Goal: Information Seeking & Learning: Learn about a topic

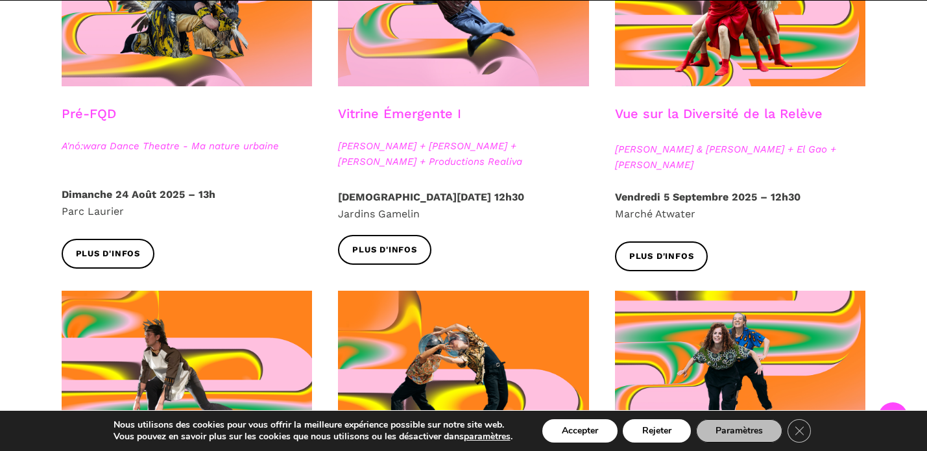
scroll to position [489, 0]
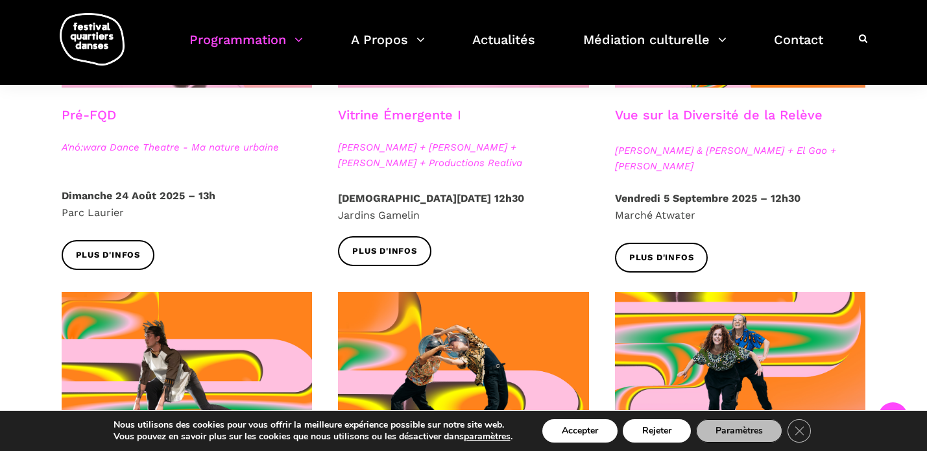
click at [382, 123] on h3 "Vitrine Émergente I" at bounding box center [399, 123] width 123 height 32
click at [383, 250] on span "Plus d'infos" at bounding box center [384, 251] width 65 height 14
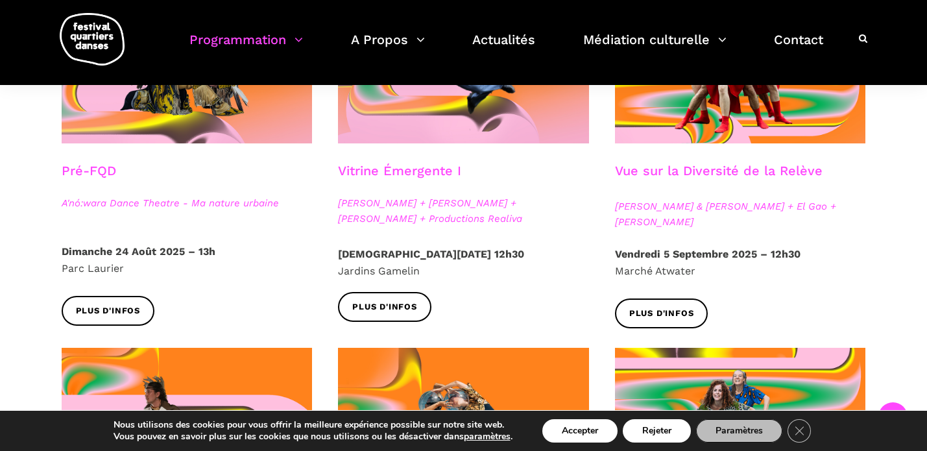
scroll to position [327, 0]
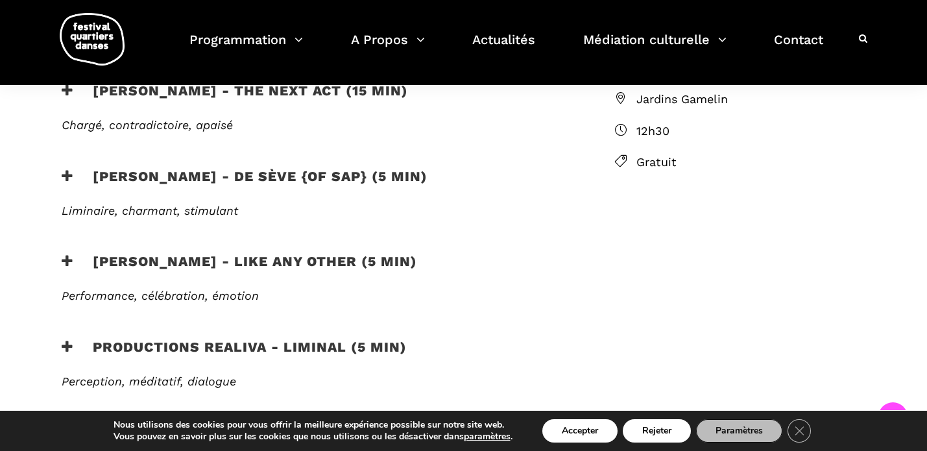
scroll to position [479, 0]
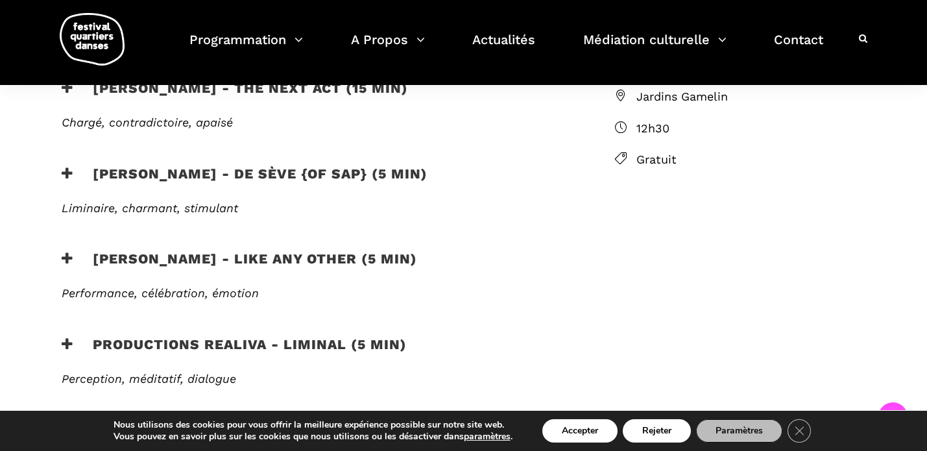
click at [323, 336] on h3 "Productions Realiva - Liminal (5 min)" at bounding box center [234, 352] width 345 height 32
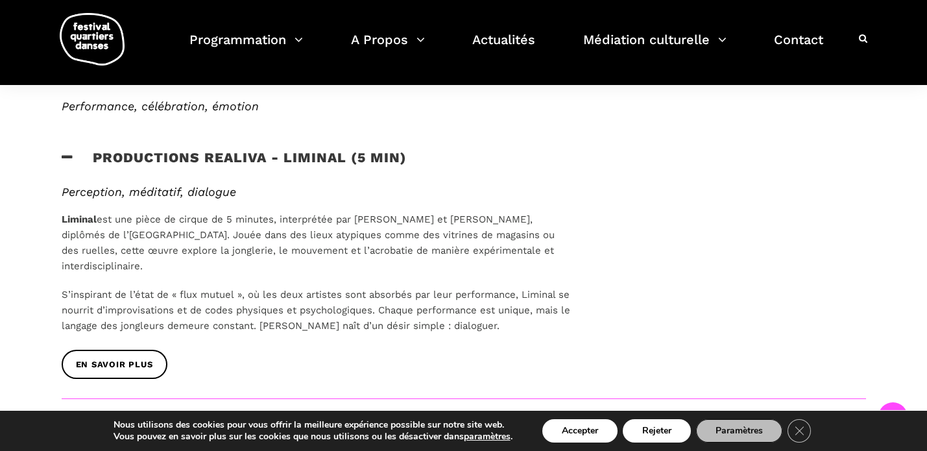
scroll to position [670, 0]
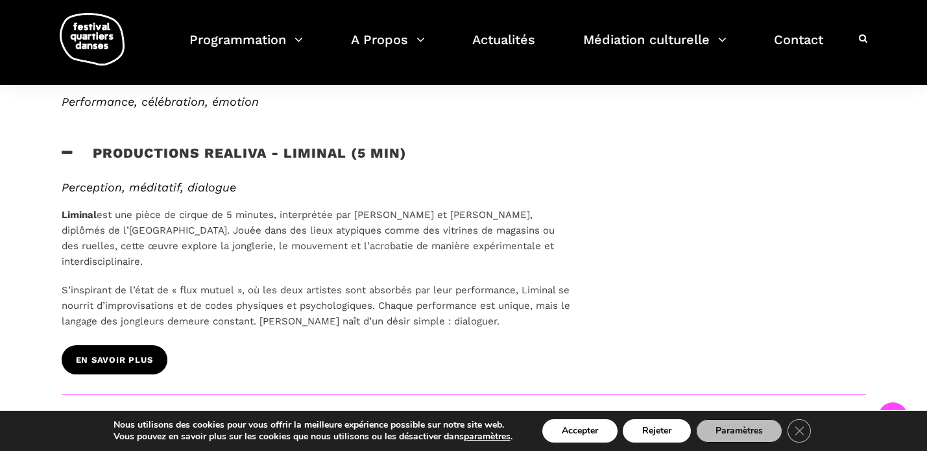
click at [112, 353] on span "EN SAVOIR PLUS" at bounding box center [114, 360] width 77 height 14
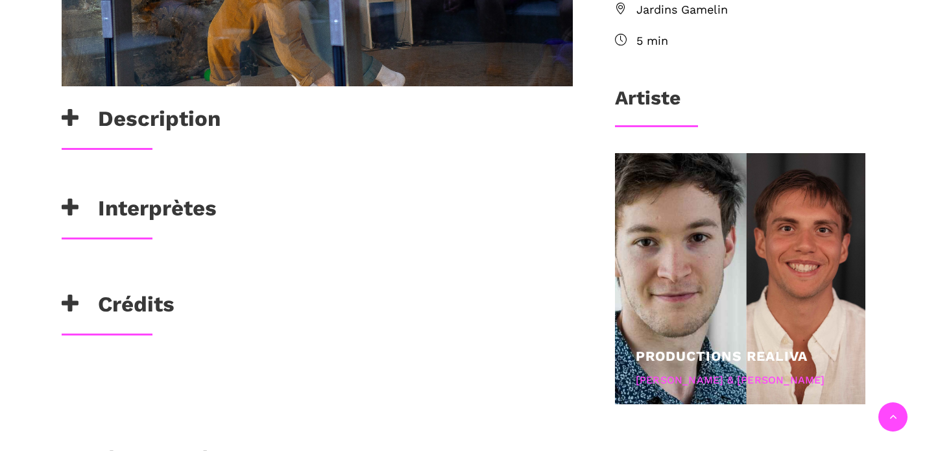
scroll to position [556, 0]
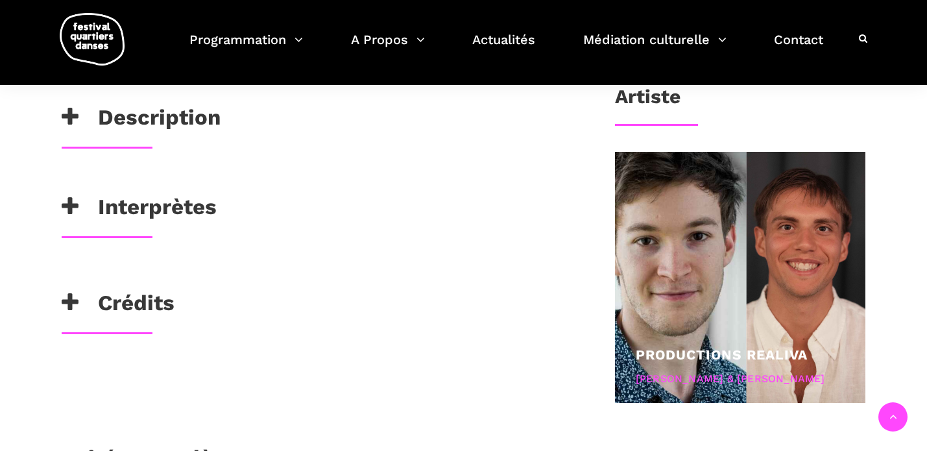
click at [111, 197] on h3 "Interprètes" at bounding box center [139, 210] width 155 height 32
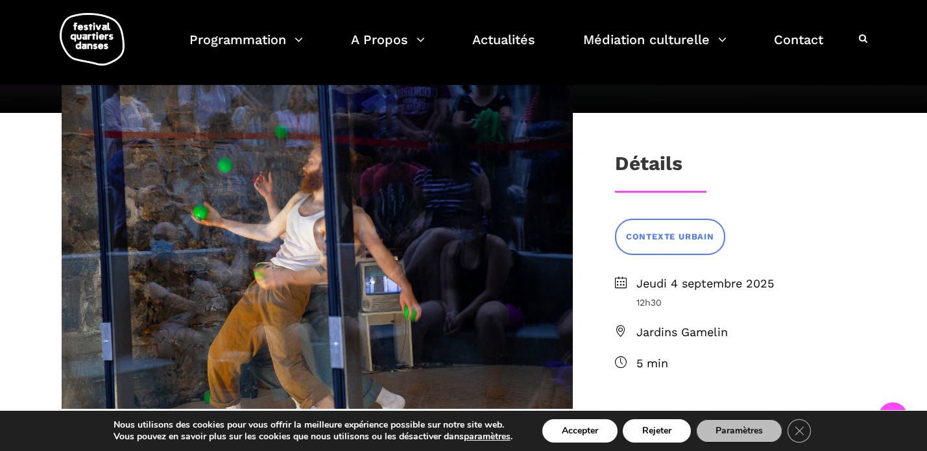
scroll to position [0, 0]
